Goal: Transaction & Acquisition: Purchase product/service

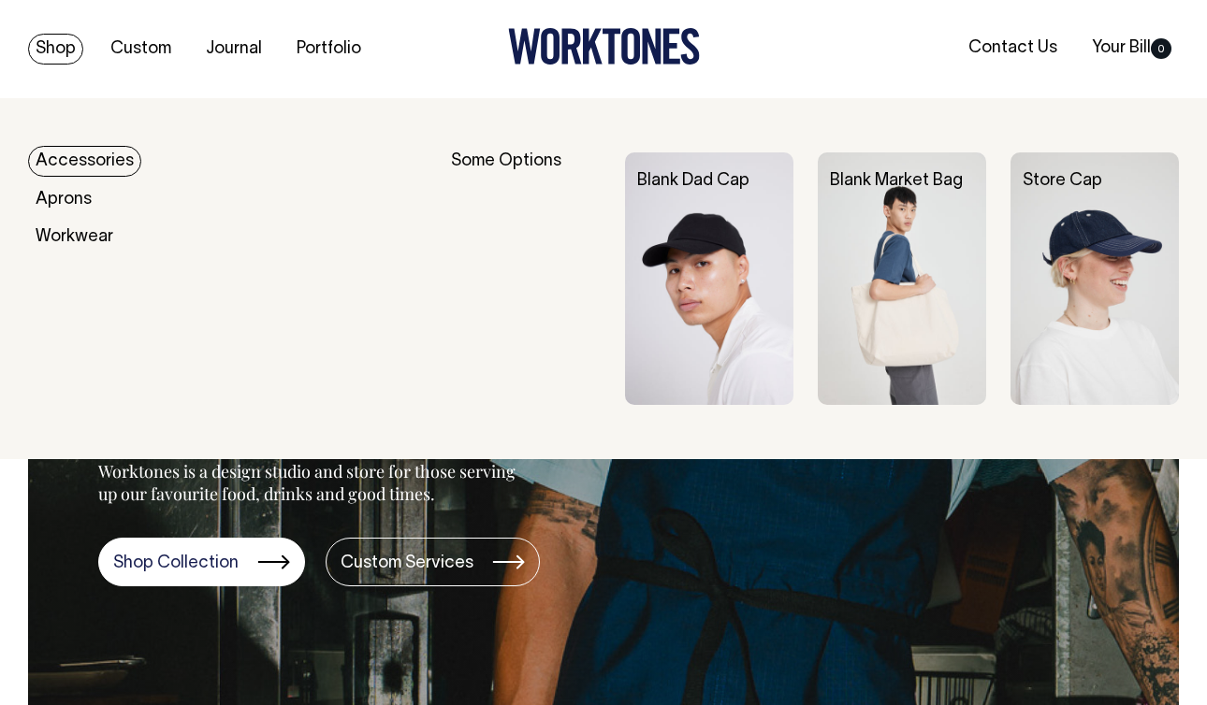
click at [670, 192] on div "Blank Dad Cap" at bounding box center [721, 181] width 193 height 58
click at [670, 236] on img at bounding box center [709, 278] width 168 height 253
